Goal: Information Seeking & Learning: Learn about a topic

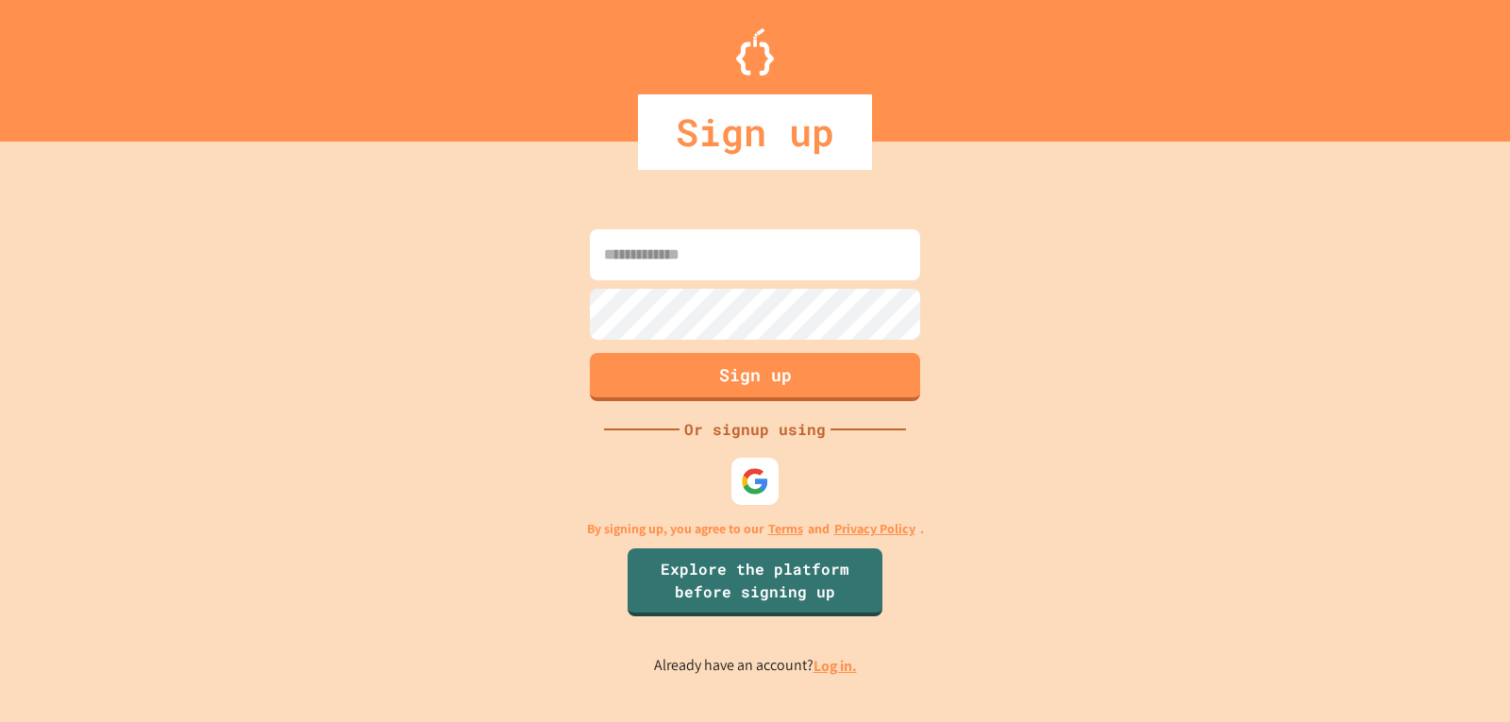
click at [643, 262] on input at bounding box center [755, 254] width 330 height 51
click at [746, 468] on img at bounding box center [755, 480] width 31 height 31
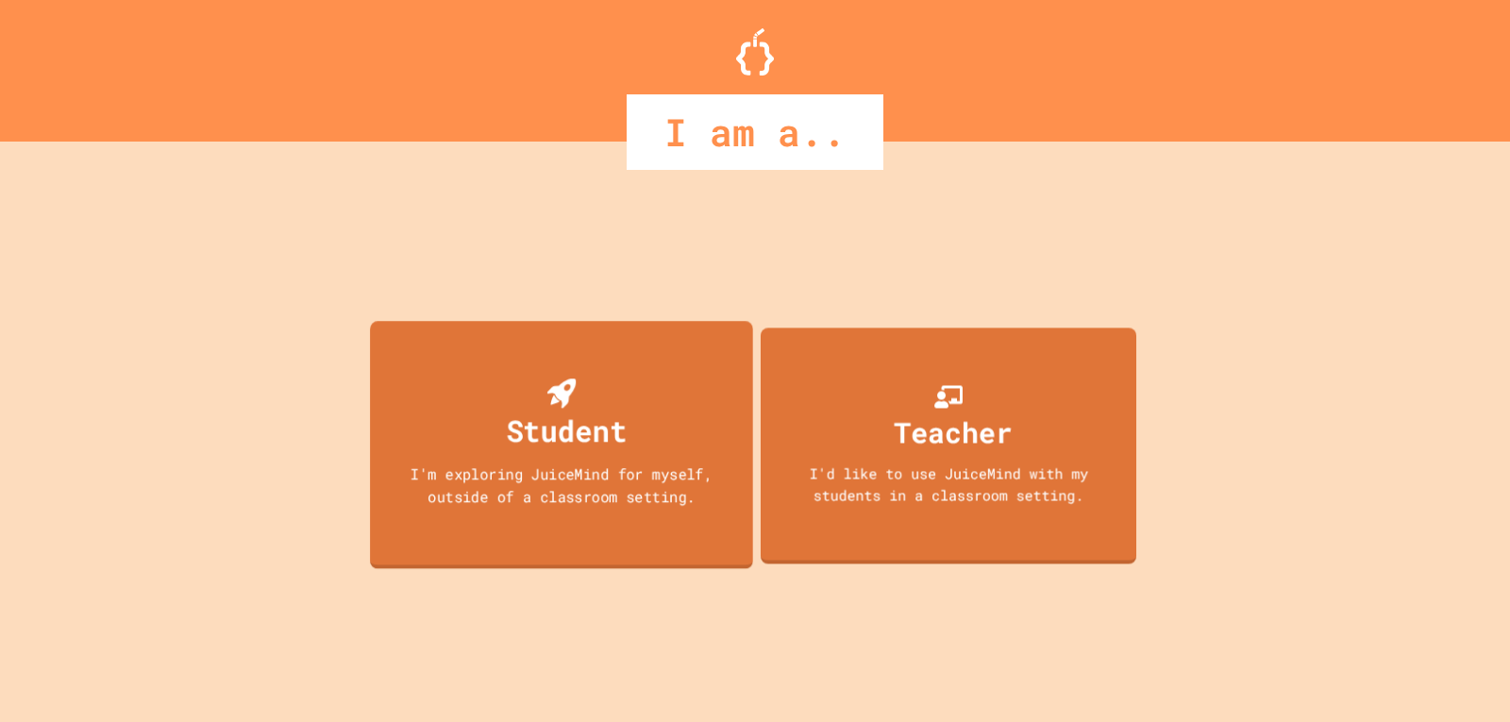
click at [533, 384] on div "Student" at bounding box center [561, 415] width 130 height 75
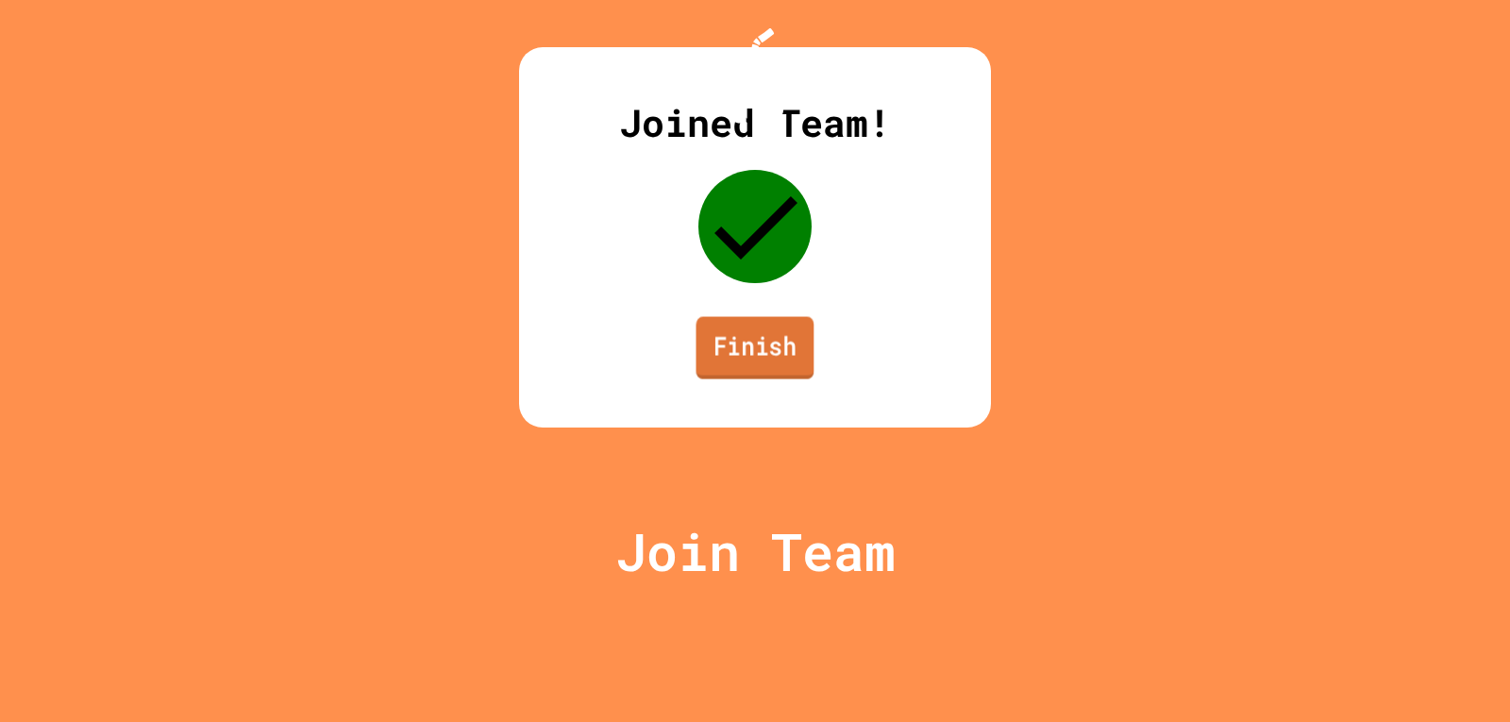
click at [757, 379] on link "Finish" at bounding box center [756, 348] width 118 height 62
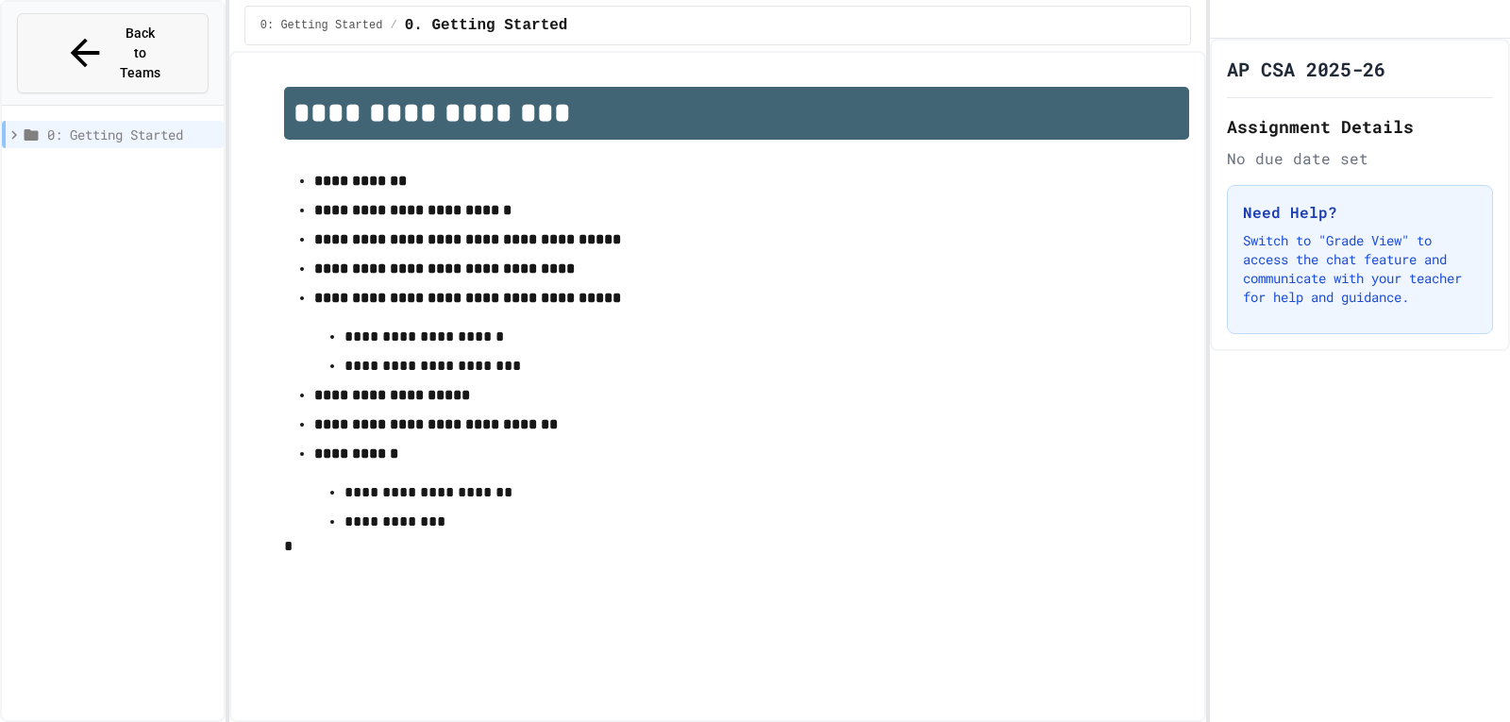
click at [135, 49] on button "Back to Teams" at bounding box center [113, 53] width 192 height 80
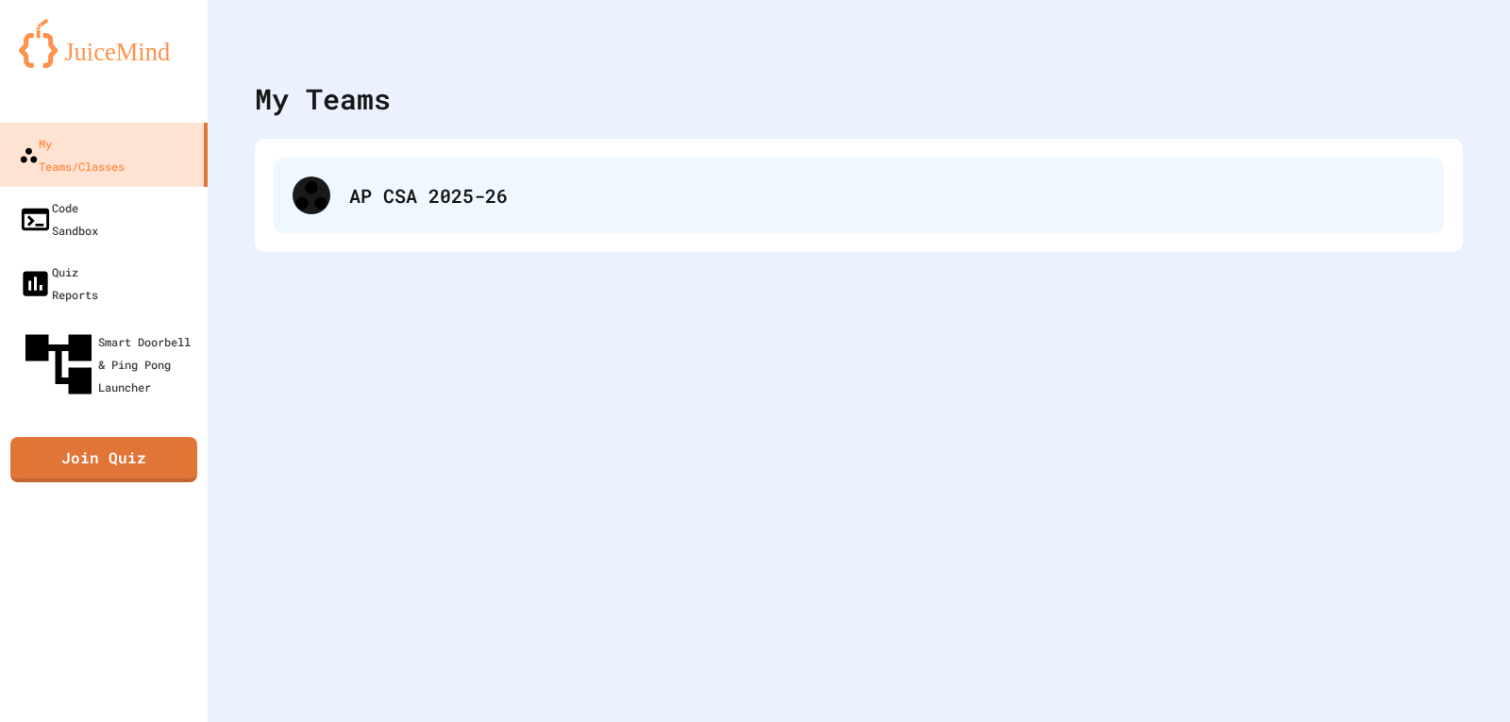
click at [447, 217] on div "AP CSA 2025-26" at bounding box center [859, 196] width 1170 height 76
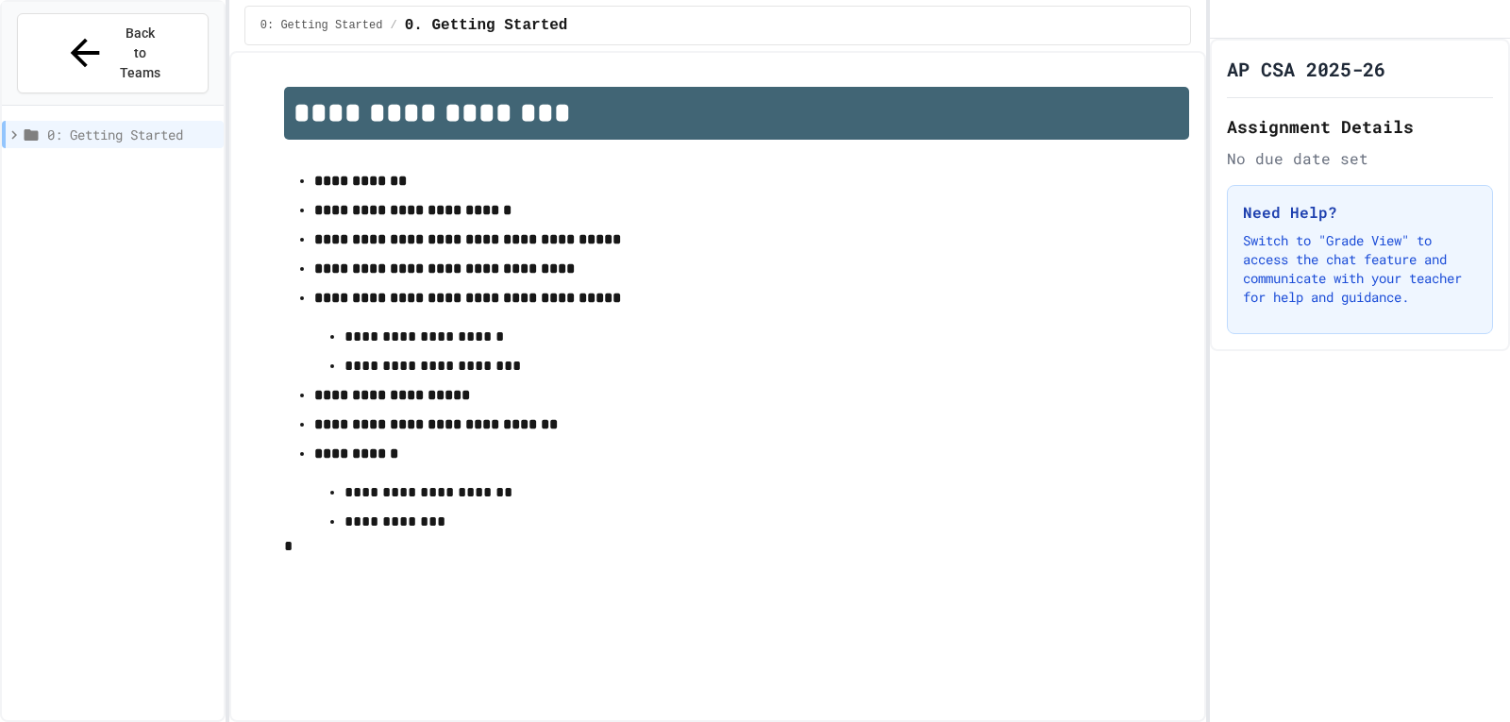
click at [380, 180] on strong "**********" at bounding box center [360, 181] width 92 height 14
click at [149, 125] on span "0: Getting Started" at bounding box center [131, 135] width 169 height 20
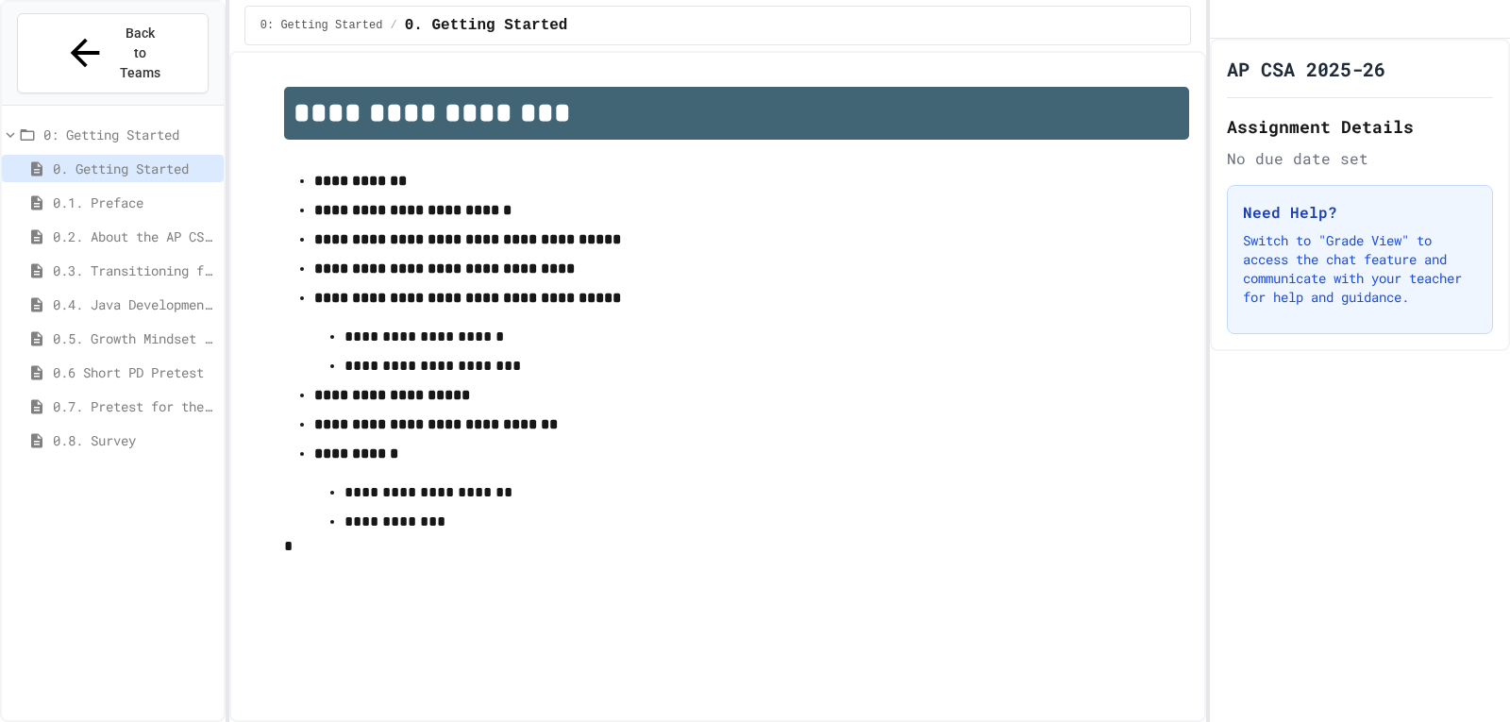
click at [149, 125] on span "0: Getting Started" at bounding box center [129, 135] width 173 height 20
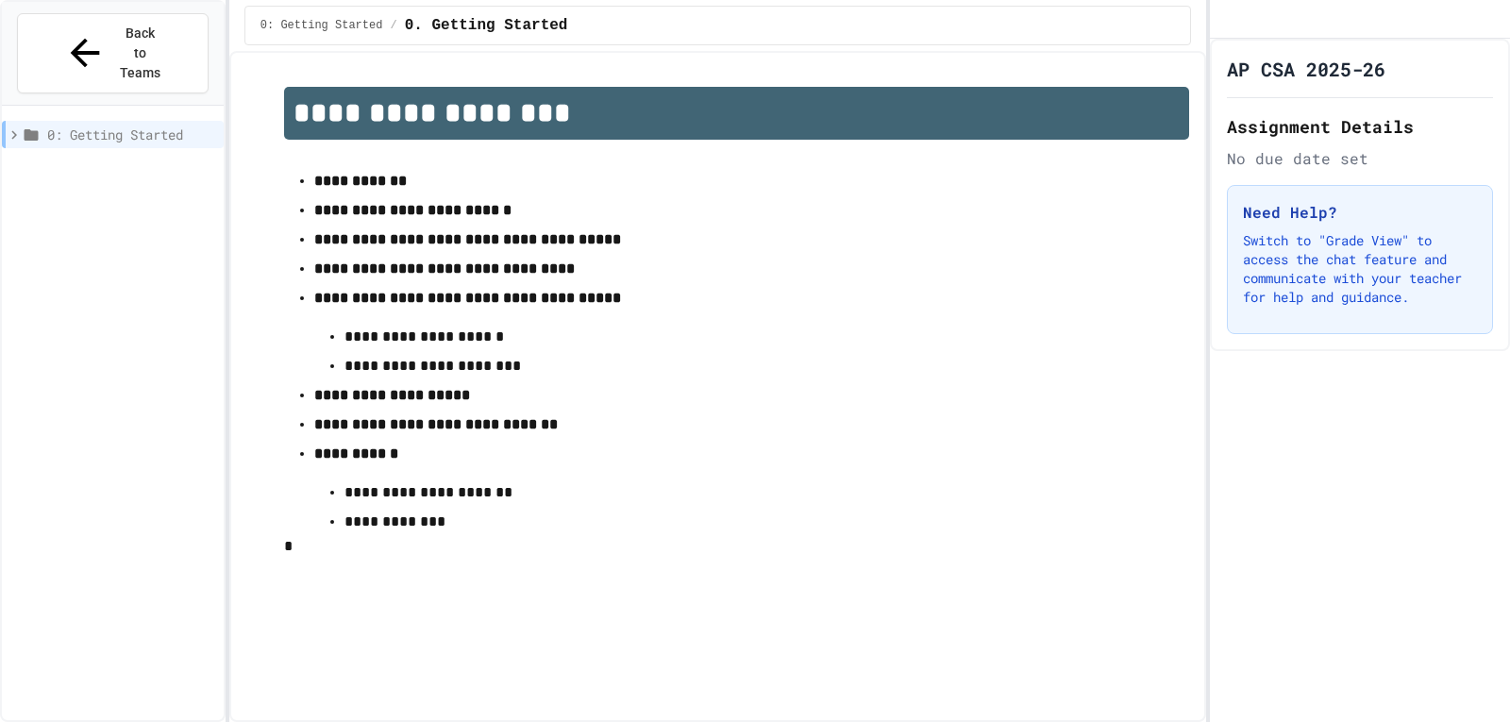
click at [76, 121] on div "0: Getting Started" at bounding box center [113, 134] width 222 height 27
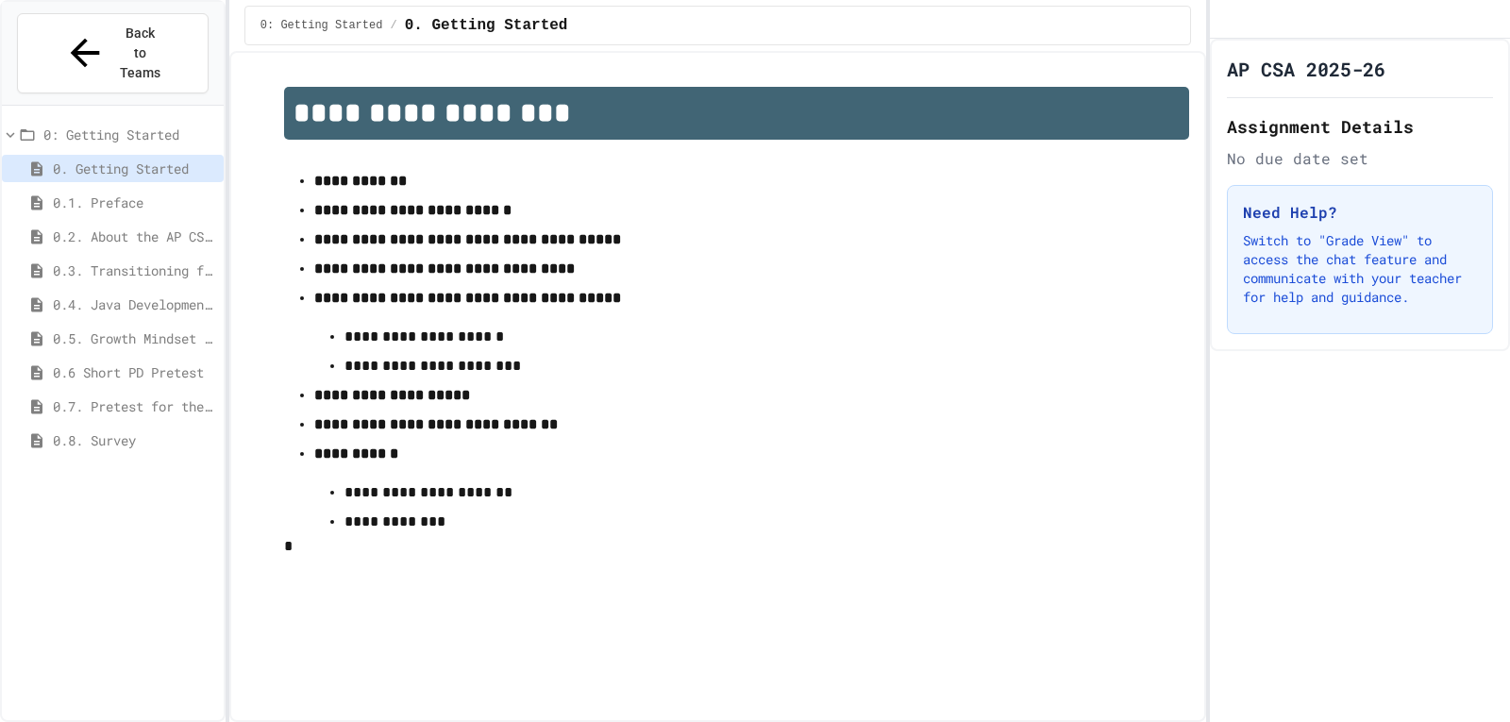
click at [103, 189] on div "0.1. Preface" at bounding box center [113, 202] width 222 height 27
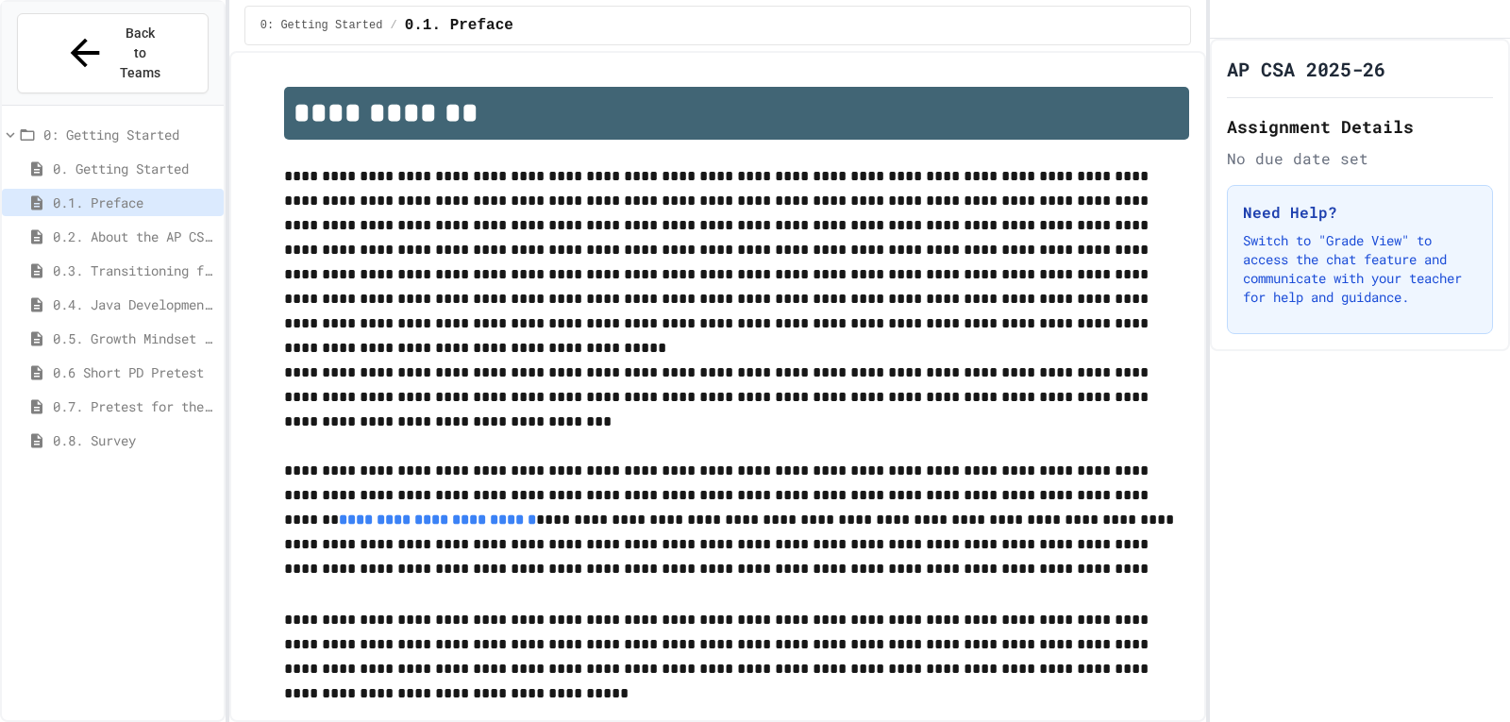
click at [140, 159] on span "0. Getting Started" at bounding box center [134, 169] width 163 height 20
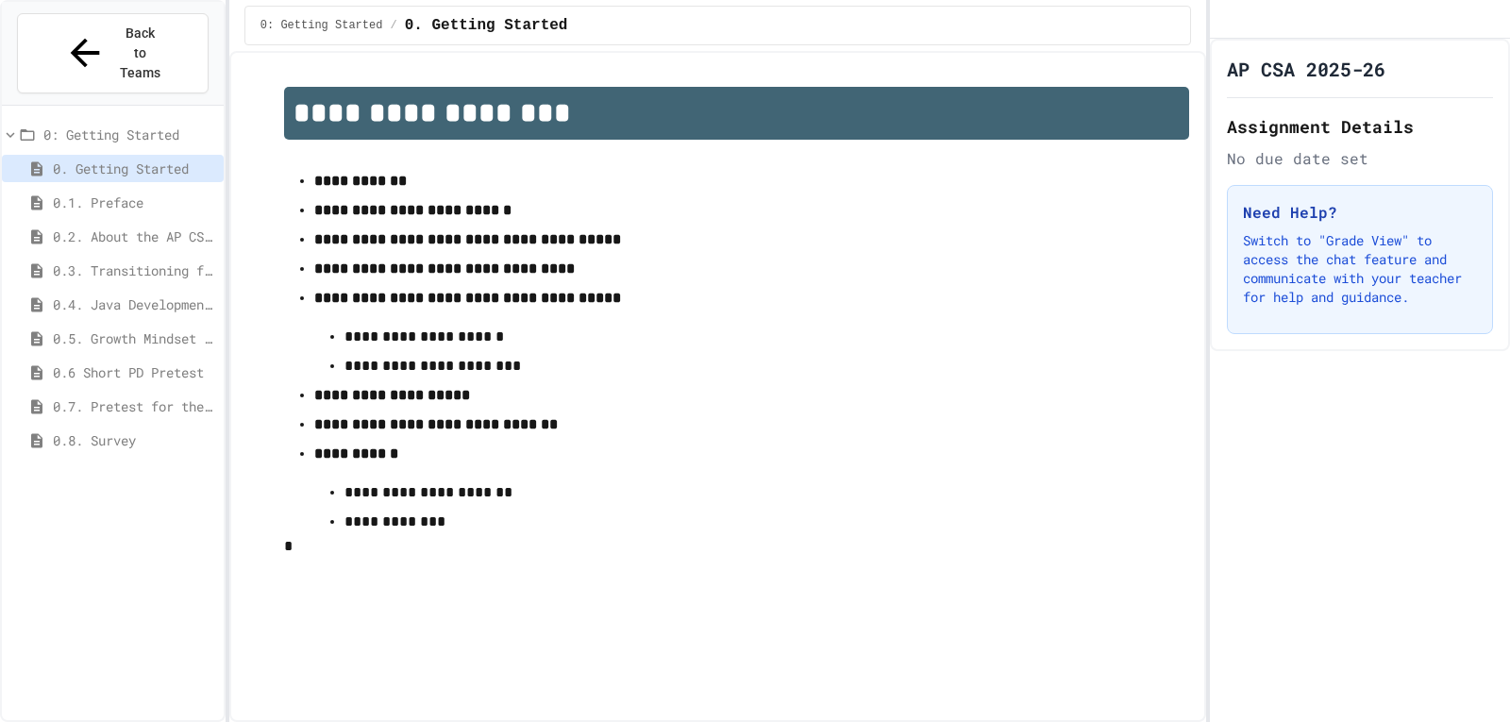
click at [403, 534] on p "**********" at bounding box center [736, 522] width 784 height 25
click at [122, 193] on span "0.1. Preface" at bounding box center [134, 203] width 163 height 20
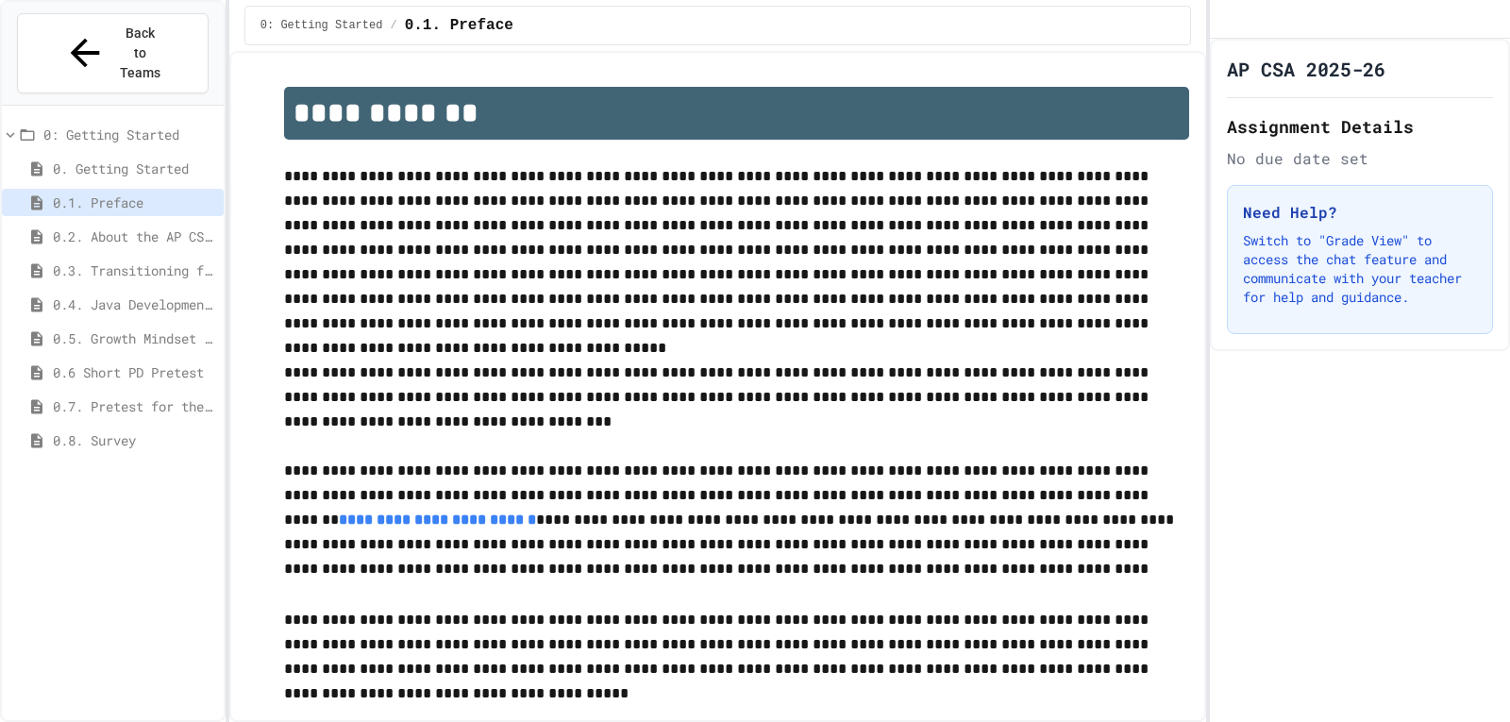
click at [184, 227] on span "0.2. About the AP CSA Exam" at bounding box center [134, 237] width 163 height 20
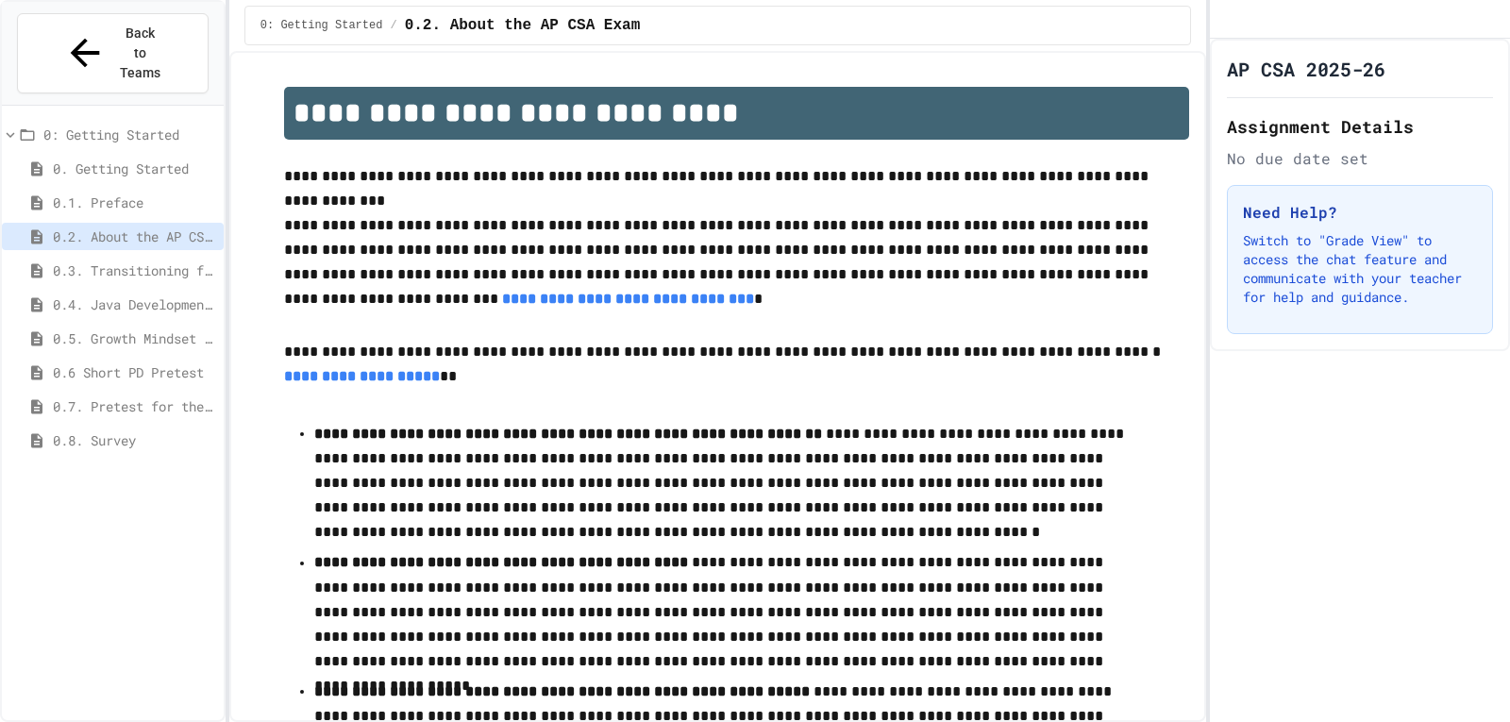
drag, startPoint x: 64, startPoint y: 106, endPoint x: 65, endPoint y: 95, distance: 10.4
click at [65, 121] on div "0: Getting Started" at bounding box center [113, 134] width 222 height 27
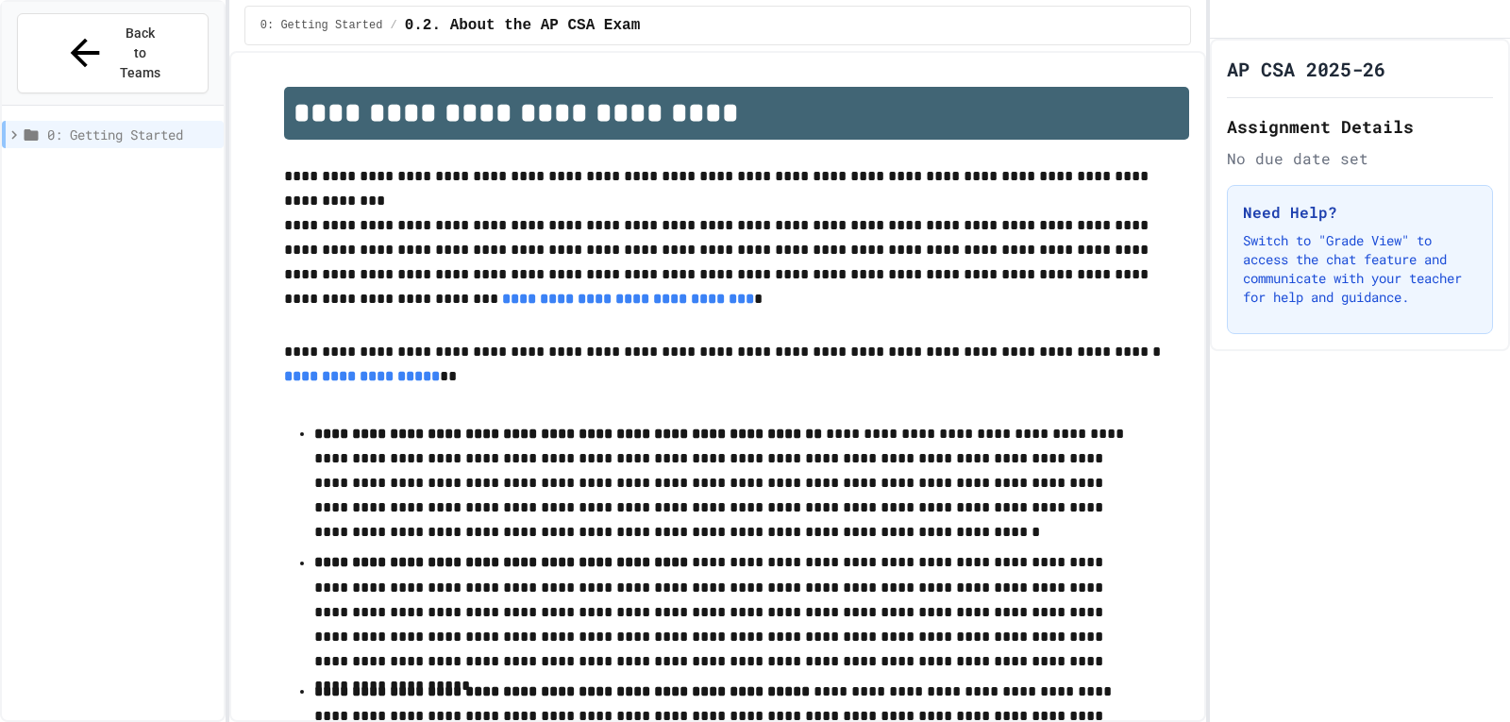
click at [161, 125] on span "0: Getting Started" at bounding box center [131, 135] width 169 height 20
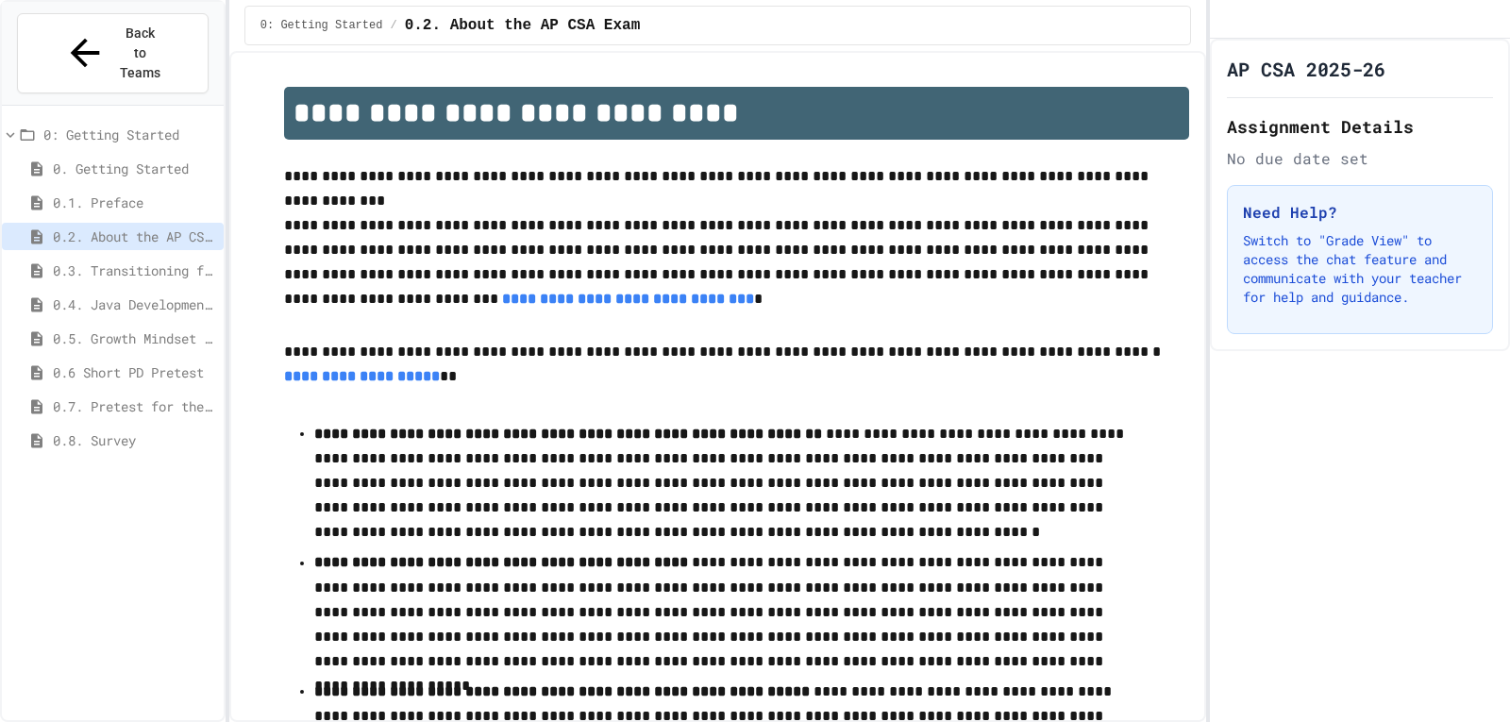
click at [153, 159] on span "0. Getting Started" at bounding box center [134, 169] width 163 height 20
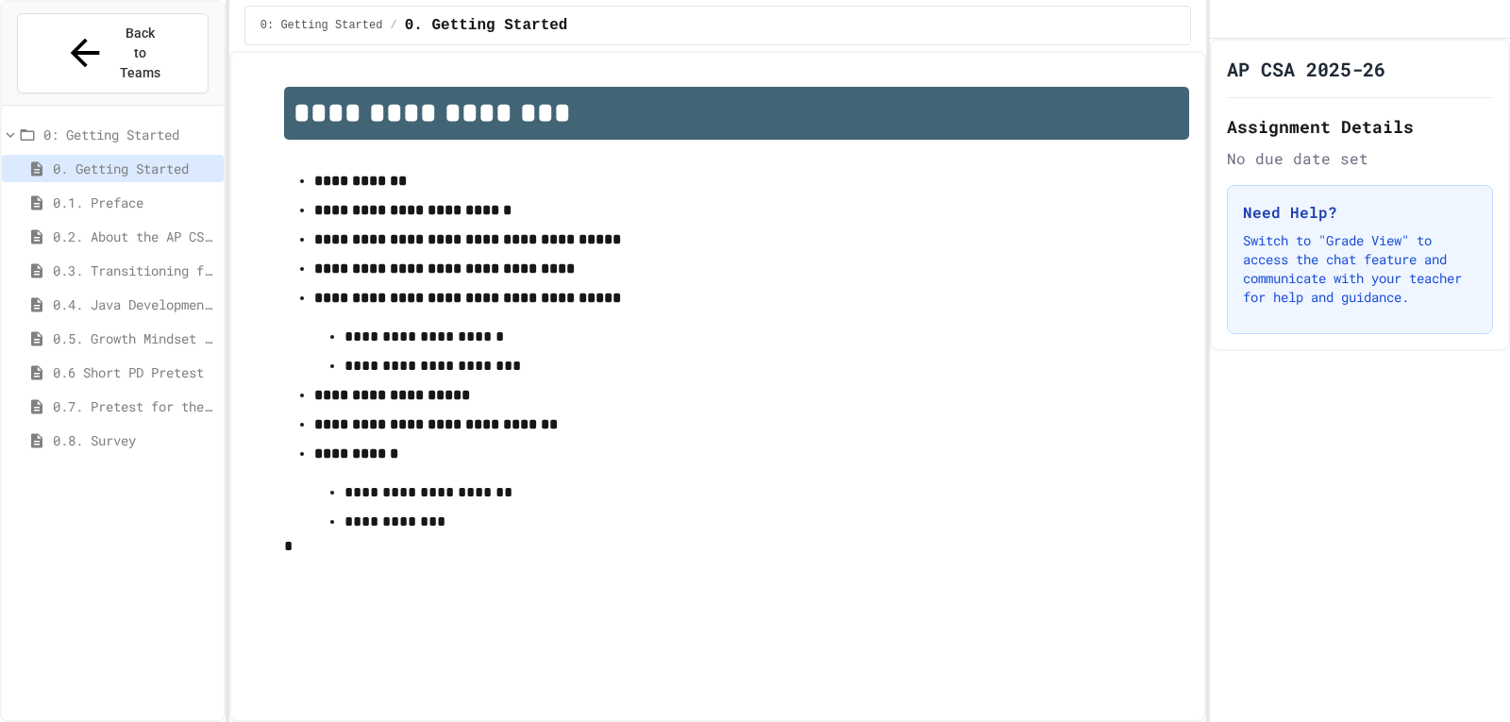
click at [164, 159] on span "0. Getting Started" at bounding box center [134, 169] width 163 height 20
click at [0, 98] on div "Back to Teams 0: Getting Started 0. Getting Started 0.1. Preface 0.2. About the…" at bounding box center [113, 361] width 226 height 722
click at [8, 132] on icon at bounding box center [11, 135] width 8 height 6
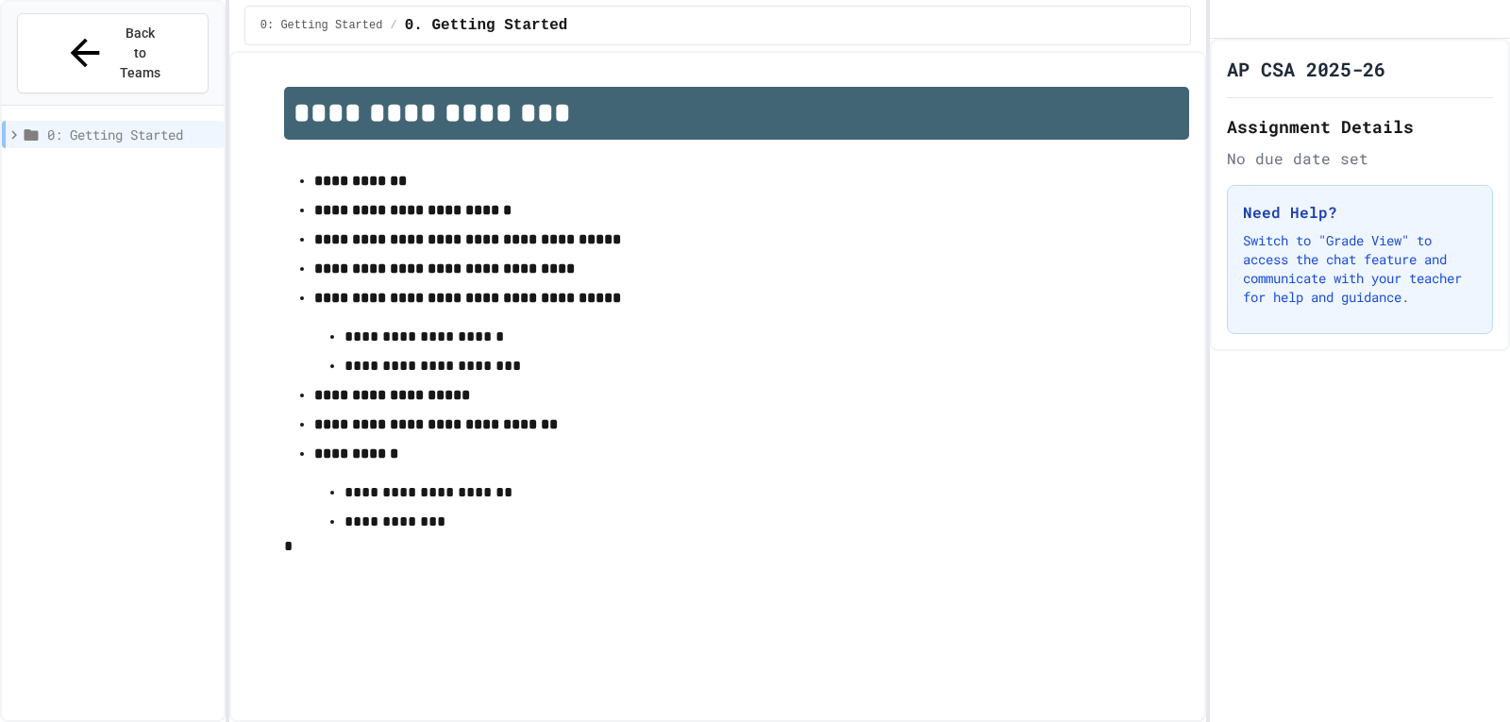
click at [973, 294] on p "**********" at bounding box center [736, 298] width 845 height 25
